Goal: Task Accomplishment & Management: Manage account settings

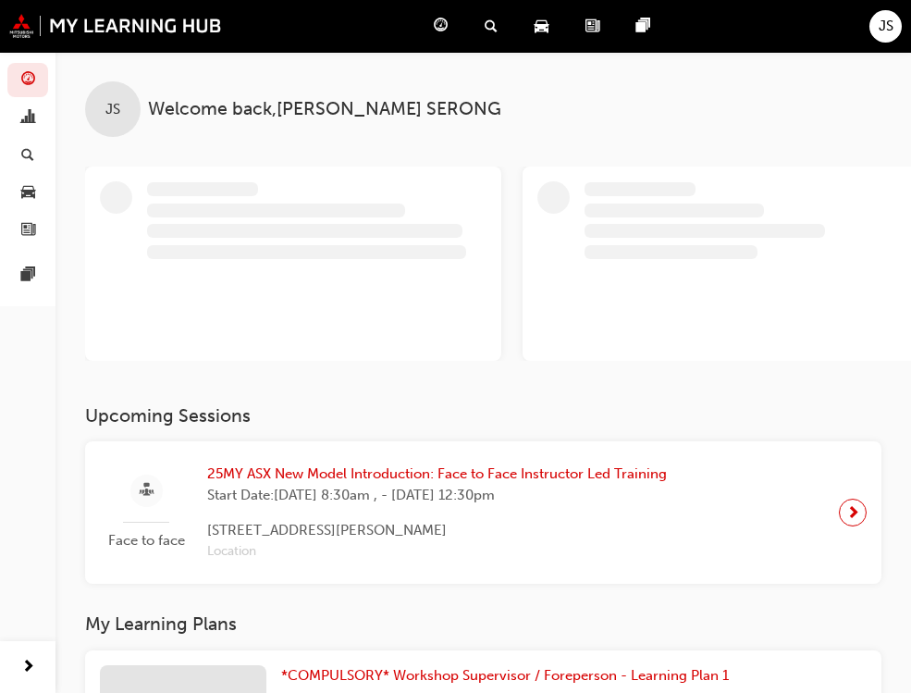
click at [880, 20] on span "JS" at bounding box center [886, 26] width 15 height 21
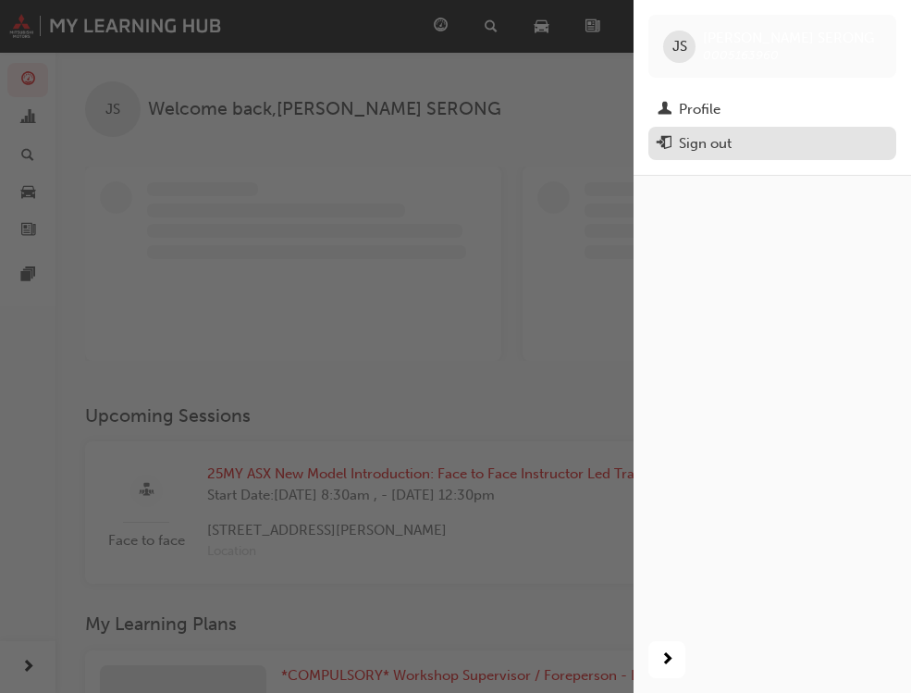
click at [723, 140] on div "Sign out" at bounding box center [705, 143] width 53 height 21
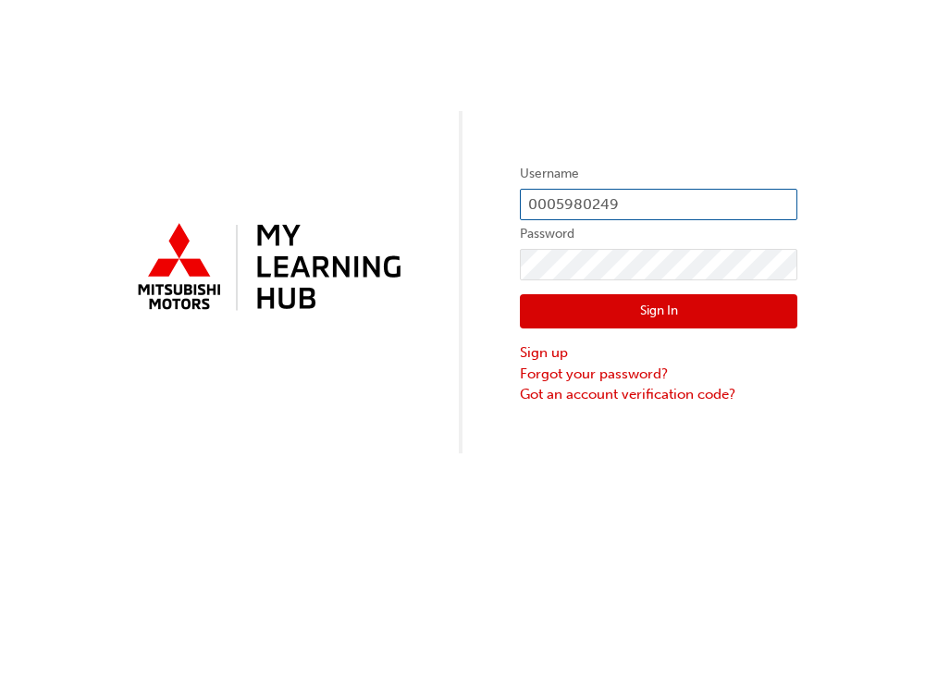
click at [664, 191] on input "0005980249" at bounding box center [658, 204] width 277 height 31
type input "0007180252"
click at [660, 314] on button "Sign In" at bounding box center [658, 311] width 277 height 35
